Goal: Task Accomplishment & Management: Complete application form

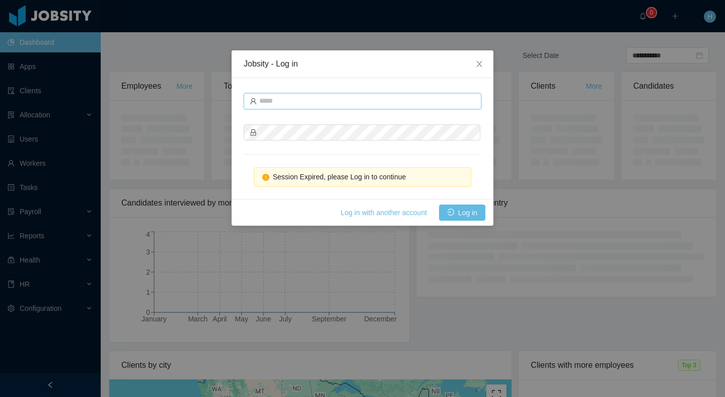
click at [290, 103] on input "text" at bounding box center [363, 101] width 238 height 16
type input "**********"
click at [456, 213] on button "Log in" at bounding box center [462, 213] width 46 height 16
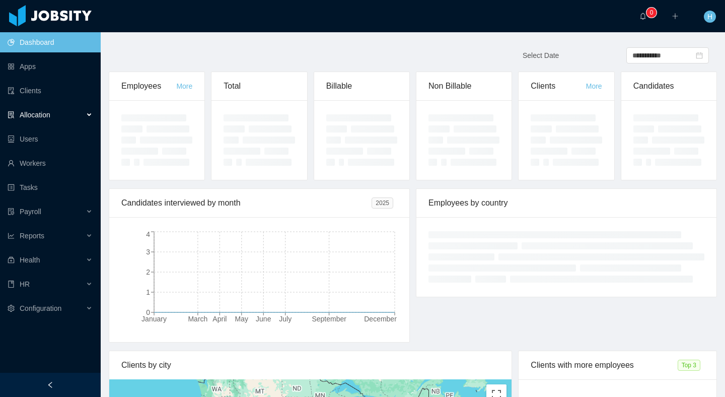
click at [38, 111] on span "Allocation" at bounding box center [35, 115] width 31 height 8
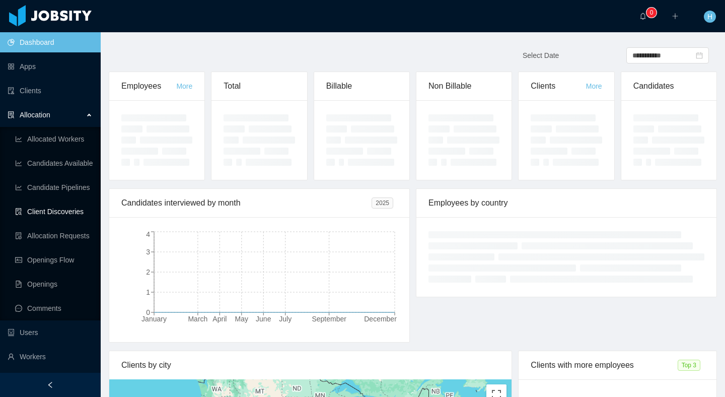
click at [62, 216] on link "Client Discoveries" at bounding box center [54, 211] width 78 height 20
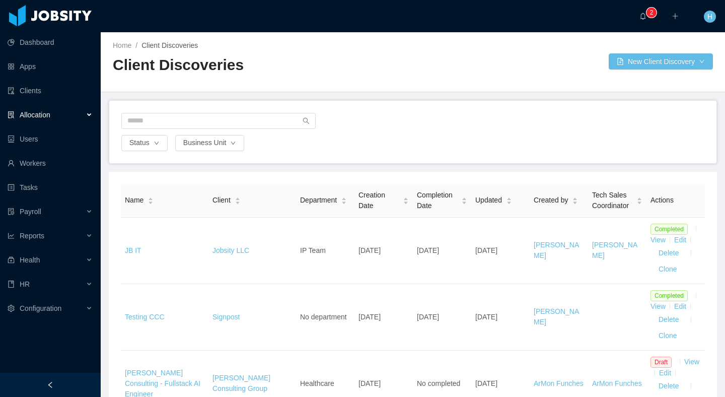
click at [495, 75] on div "Home / Client Discoveries / Client Discoveries New Client Discovery" at bounding box center [413, 62] width 625 height 60
click at [638, 63] on button "New Client Discovery" at bounding box center [661, 61] width 104 height 16
click at [625, 78] on li "BPO" at bounding box center [659, 82] width 106 height 16
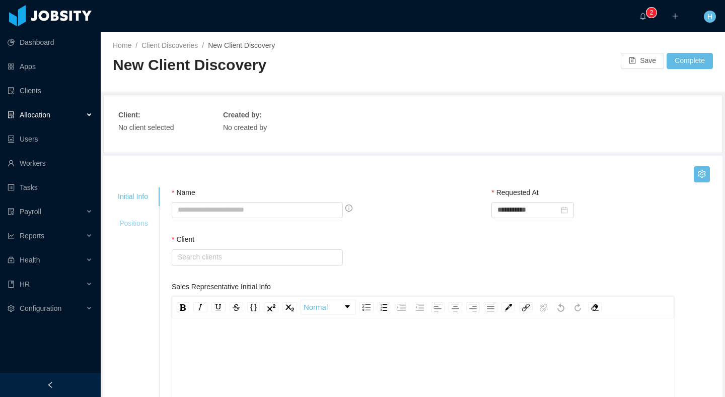
click at [122, 228] on div "Positions" at bounding box center [133, 223] width 54 height 19
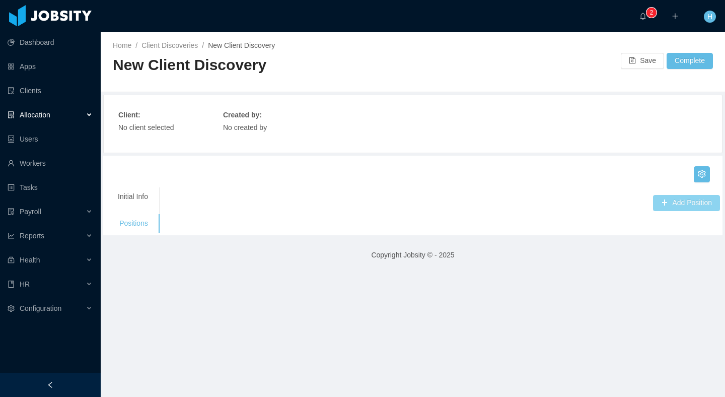
click at [684, 203] on button "Add Position" at bounding box center [686, 203] width 67 height 16
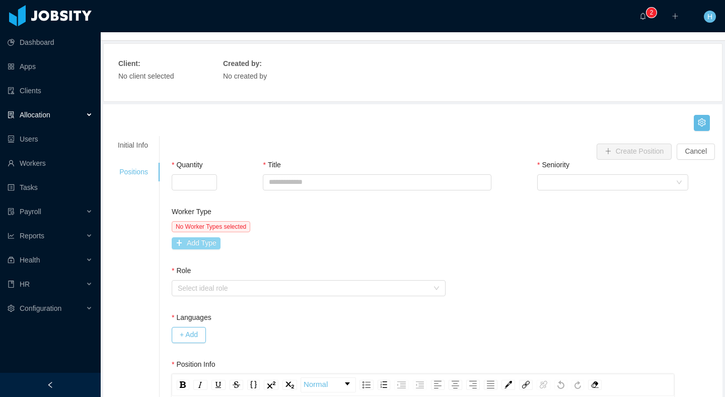
scroll to position [73, 0]
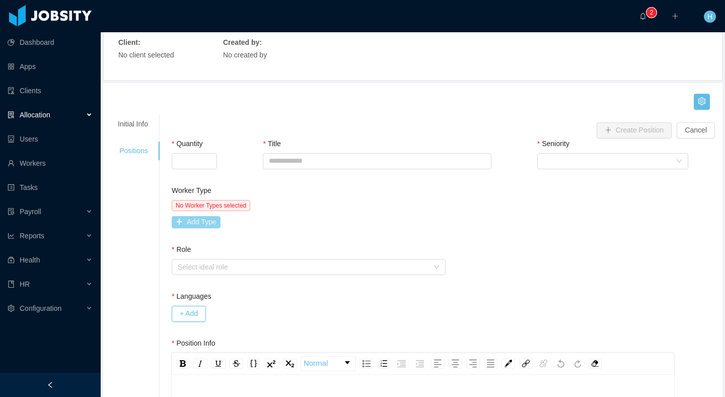
click at [194, 218] on button "Add Type" at bounding box center [196, 222] width 49 height 12
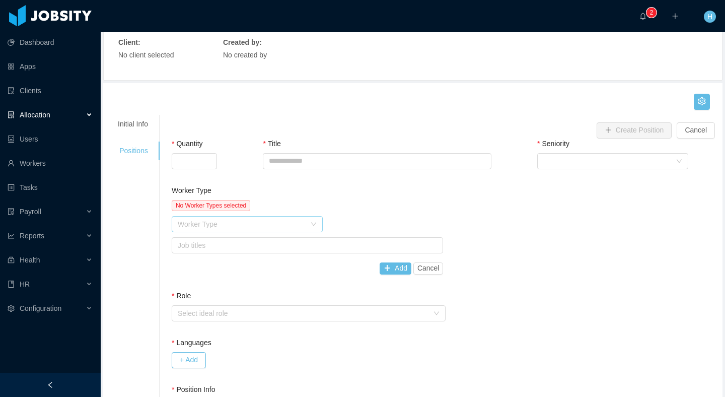
click at [248, 223] on div "Worker Type" at bounding box center [242, 224] width 128 height 10
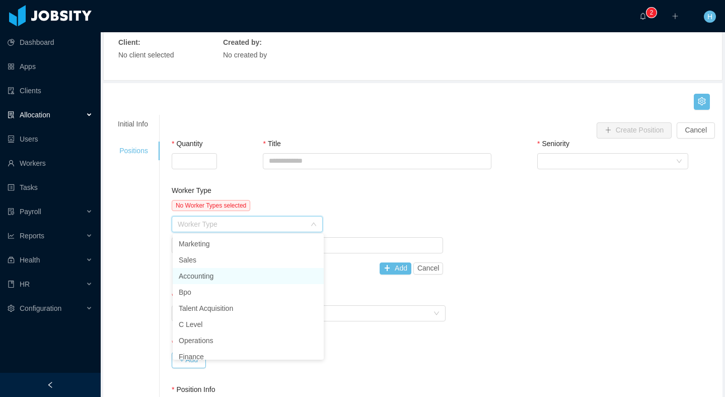
click at [212, 276] on li "Accounting" at bounding box center [248, 276] width 151 height 16
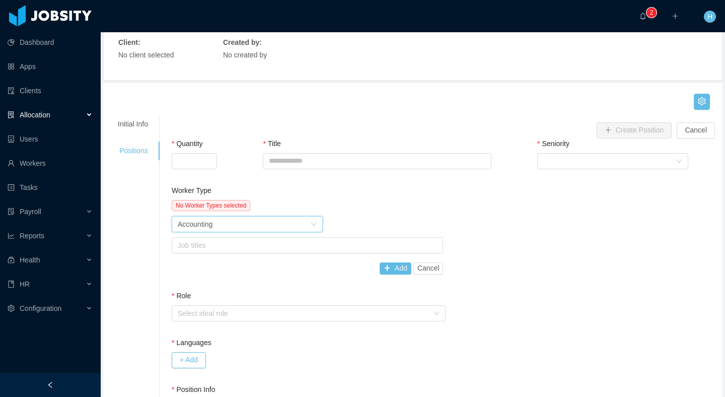
click at [265, 231] on div "Worker Type Accounting" at bounding box center [244, 224] width 132 height 15
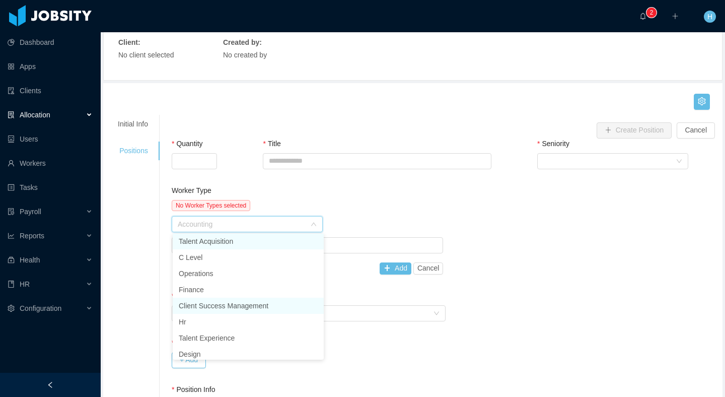
scroll to position [72, 0]
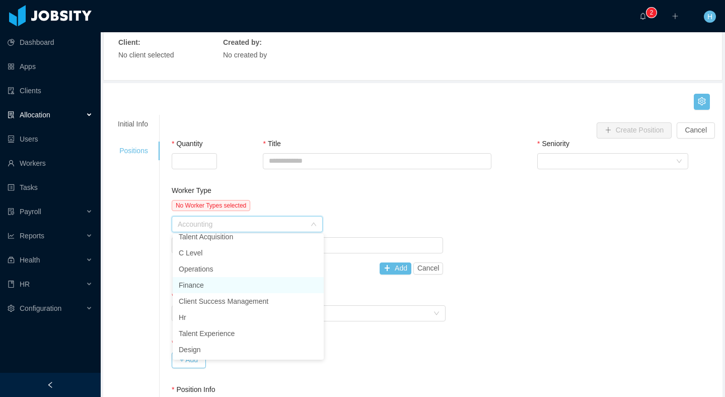
click at [199, 286] on li "Finance" at bounding box center [248, 285] width 151 height 16
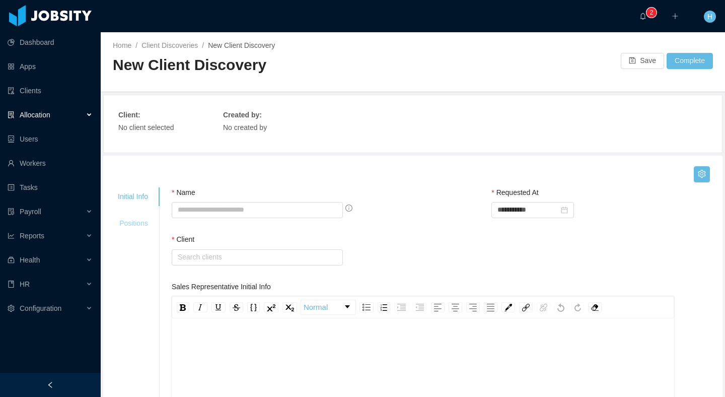
click at [132, 223] on div "Positions" at bounding box center [133, 223] width 54 height 19
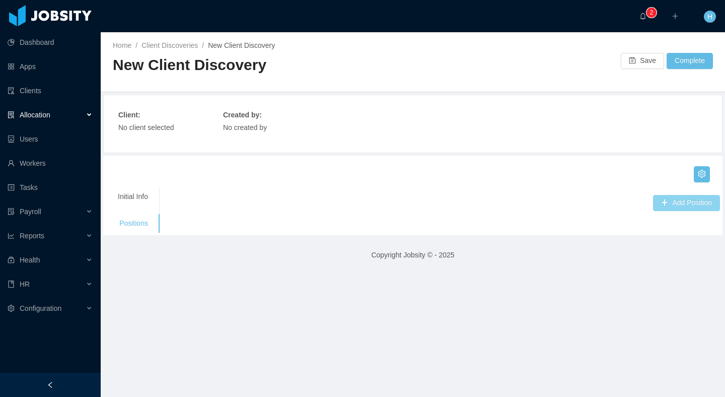
click at [696, 203] on button "Add Position" at bounding box center [686, 203] width 67 height 16
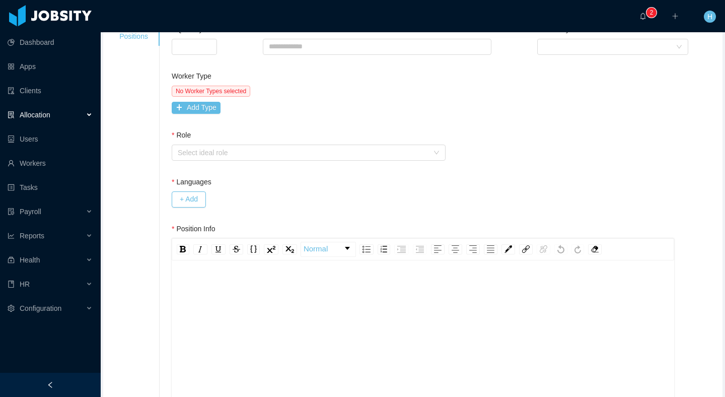
scroll to position [196, 0]
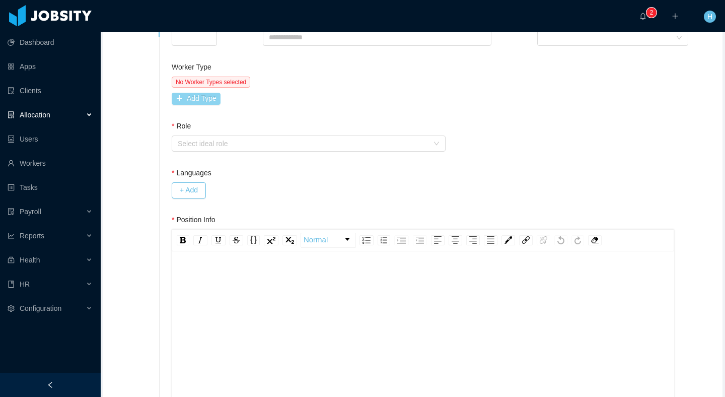
click at [199, 97] on button "Add Type" at bounding box center [196, 99] width 49 height 12
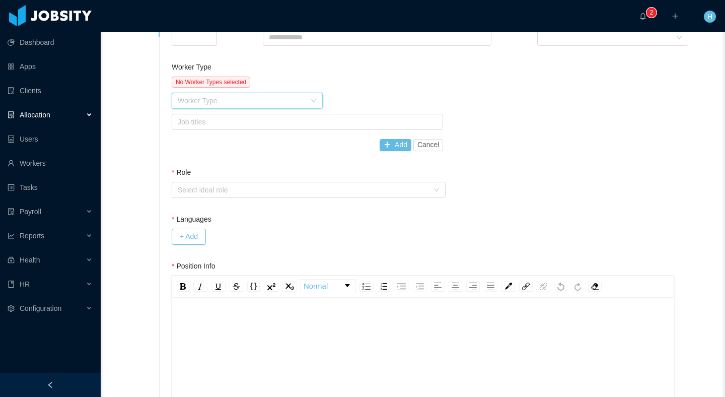
click at [262, 106] on div "Worker Type" at bounding box center [244, 100] width 132 height 15
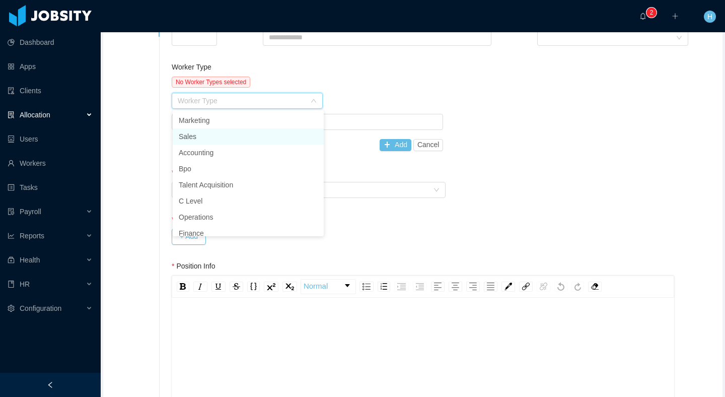
click at [198, 137] on li "Sales" at bounding box center [248, 136] width 151 height 16
click at [273, 121] on div "Job titles" at bounding box center [305, 122] width 255 height 10
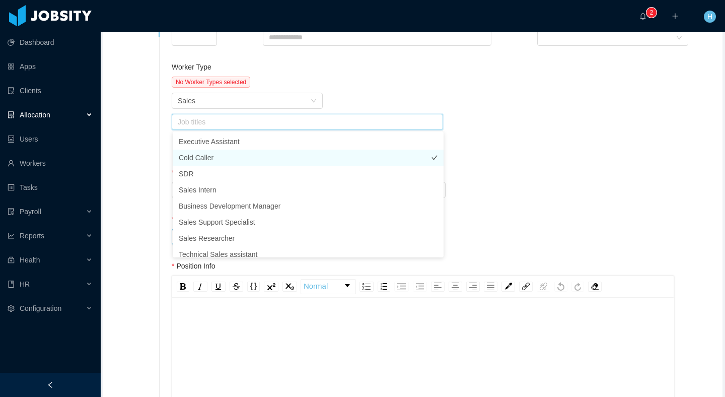
click at [209, 158] on li "Cold Caller" at bounding box center [308, 158] width 271 height 16
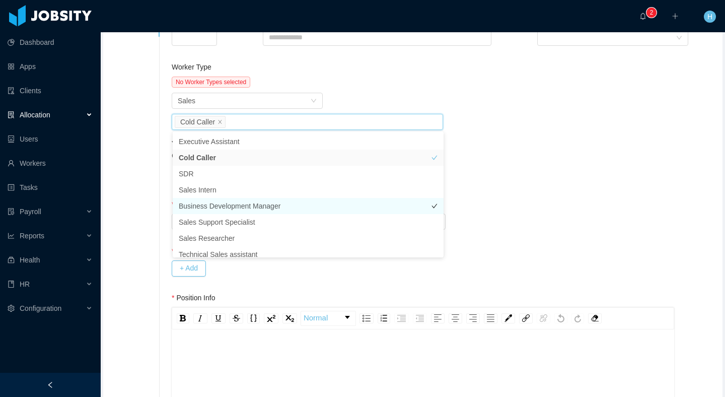
click at [221, 213] on li "Business Development Manager" at bounding box center [308, 206] width 271 height 16
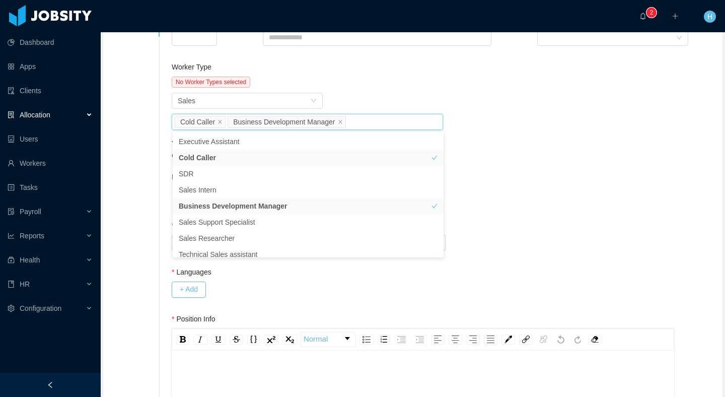
click at [587, 155] on div "Worker Type No Worker Types selected Worker Type Sales Job titles Cold Caller B…" at bounding box center [446, 141] width 554 height 158
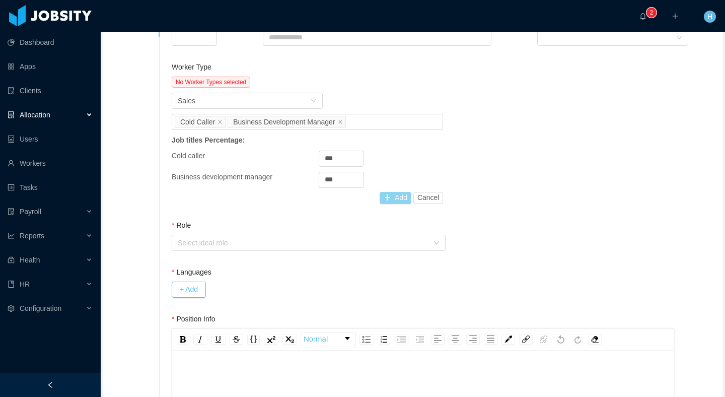
click at [395, 200] on button "Add" at bounding box center [396, 198] width 32 height 12
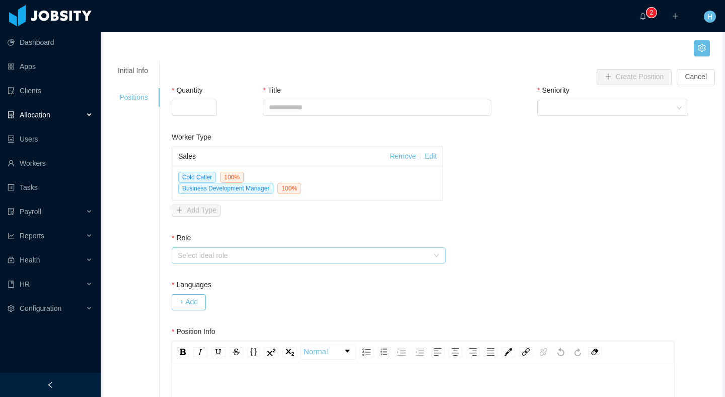
scroll to position [125, 0]
click at [403, 160] on link "Remove" at bounding box center [403, 157] width 26 height 8
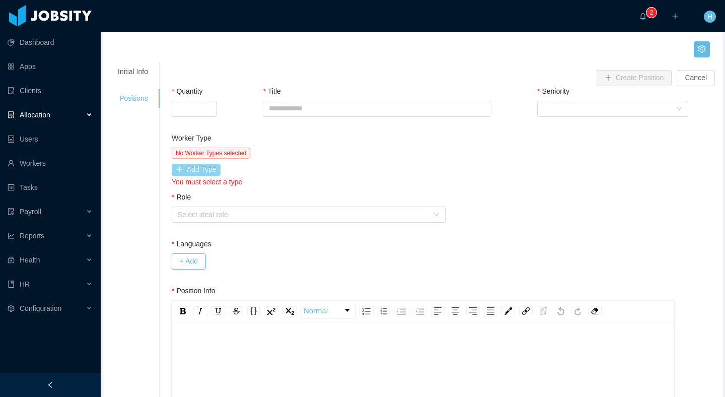
click at [205, 167] on button "Add Type" at bounding box center [196, 170] width 49 height 12
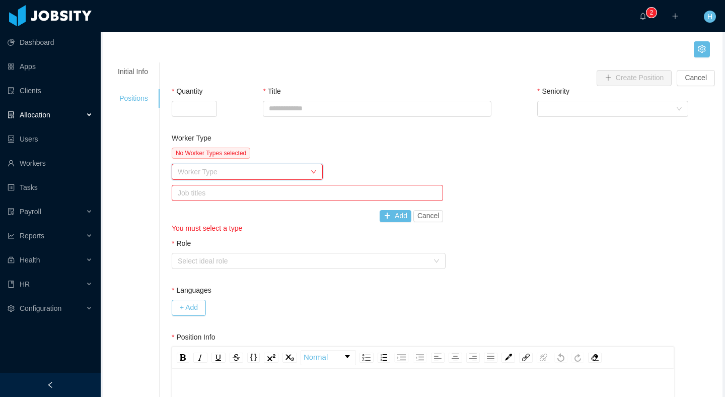
click at [266, 177] on div "Worker Type" at bounding box center [244, 171] width 132 height 15
